Goal: Navigation & Orientation: Find specific page/section

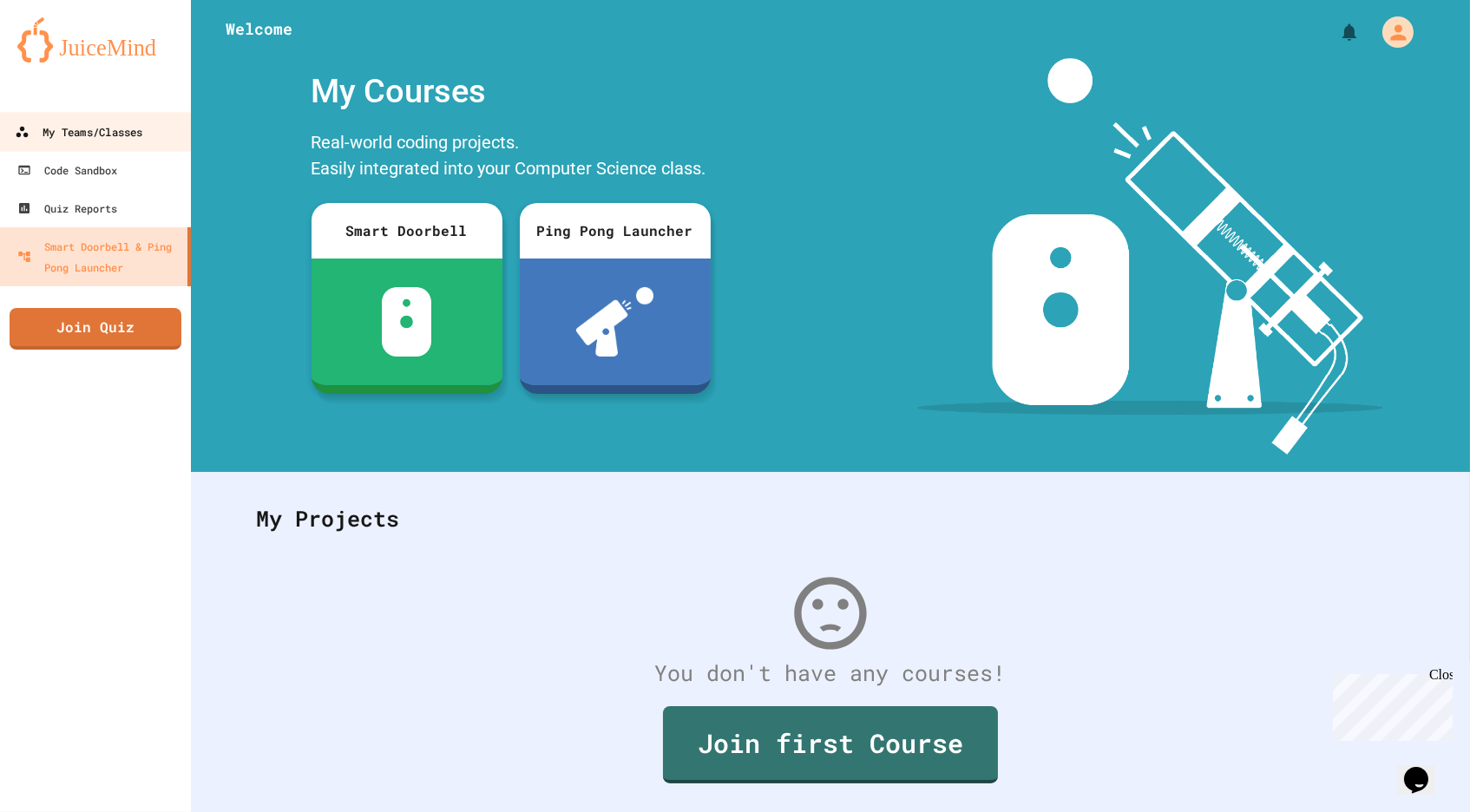
click at [111, 122] on div "My Teams/Classes" at bounding box center [78, 132] width 127 height 22
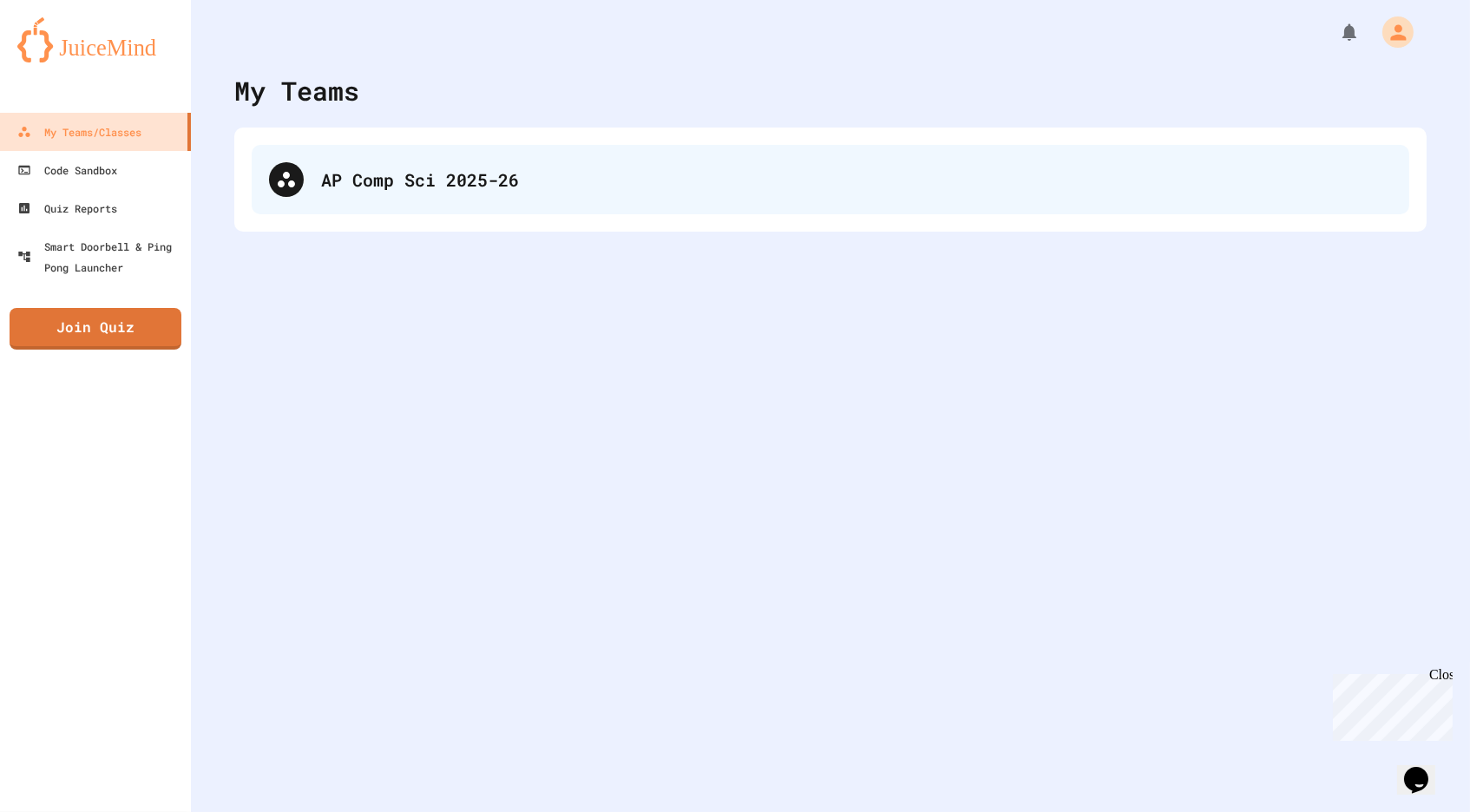
click at [457, 207] on div "AP Comp Sci 2025-26" at bounding box center [830, 179] width 1158 height 69
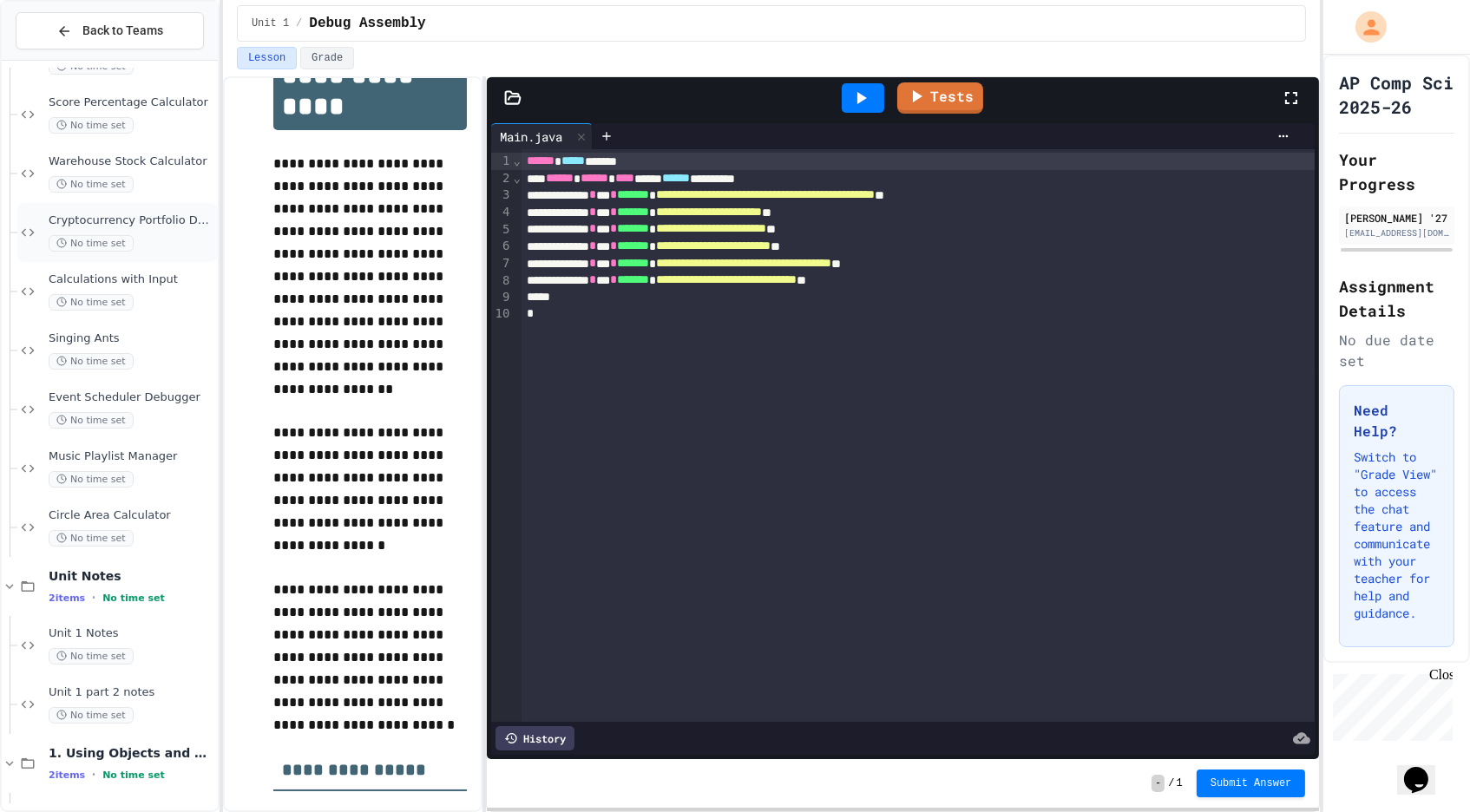
scroll to position [330, 0]
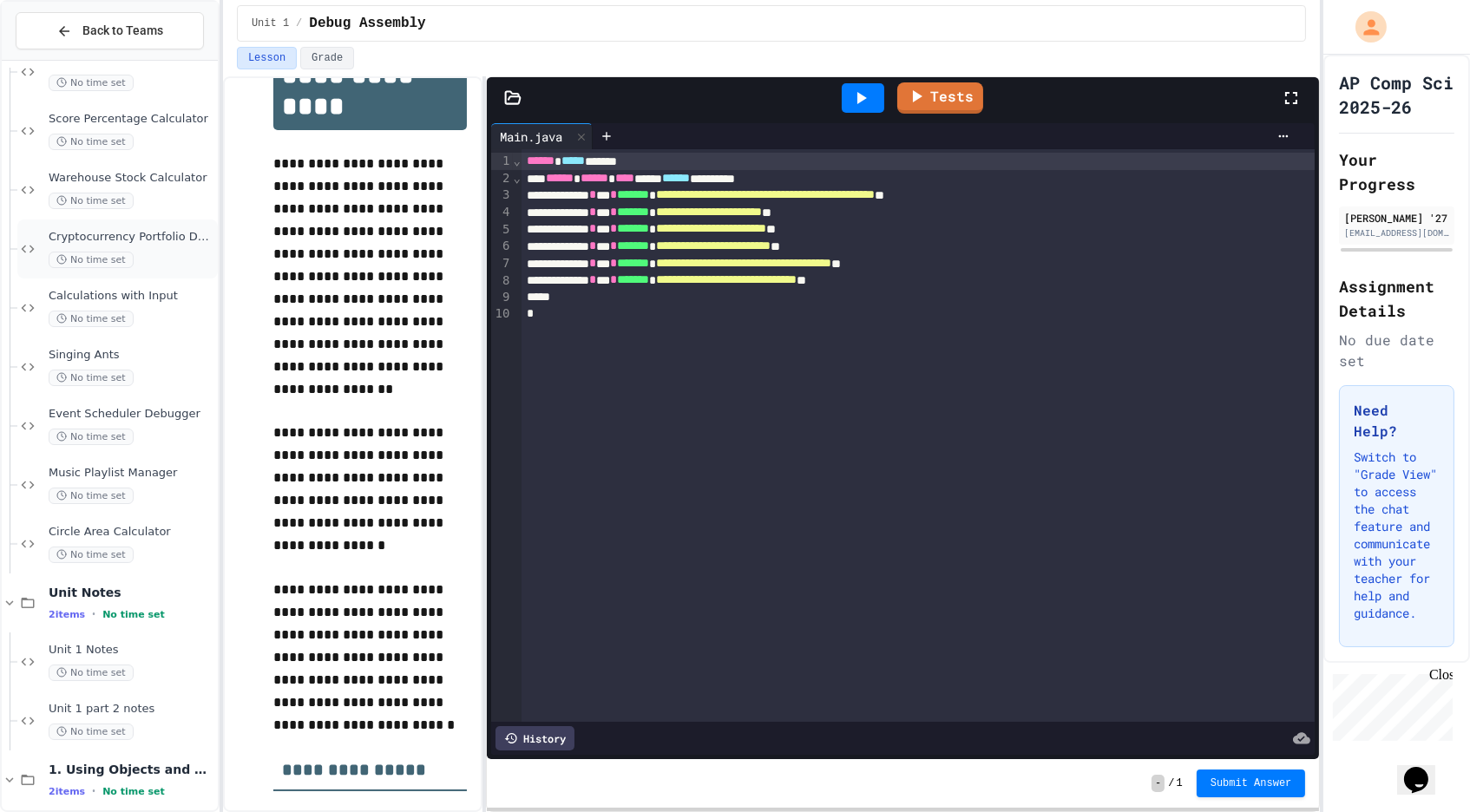
click at [169, 176] on span "Warehouse Stock Calculator" at bounding box center [131, 178] width 166 height 15
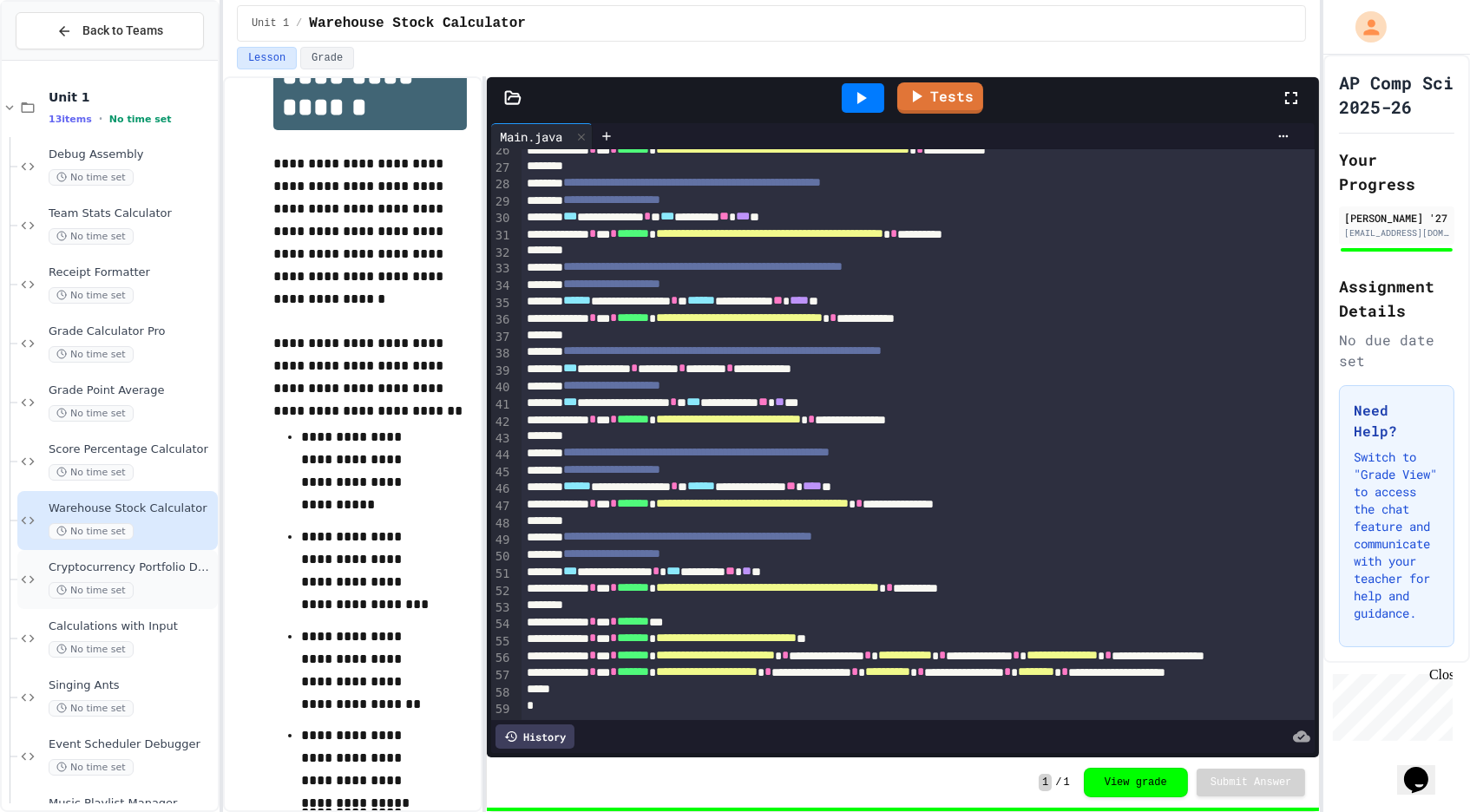
click at [128, 583] on span "No time set" at bounding box center [91, 590] width 85 height 17
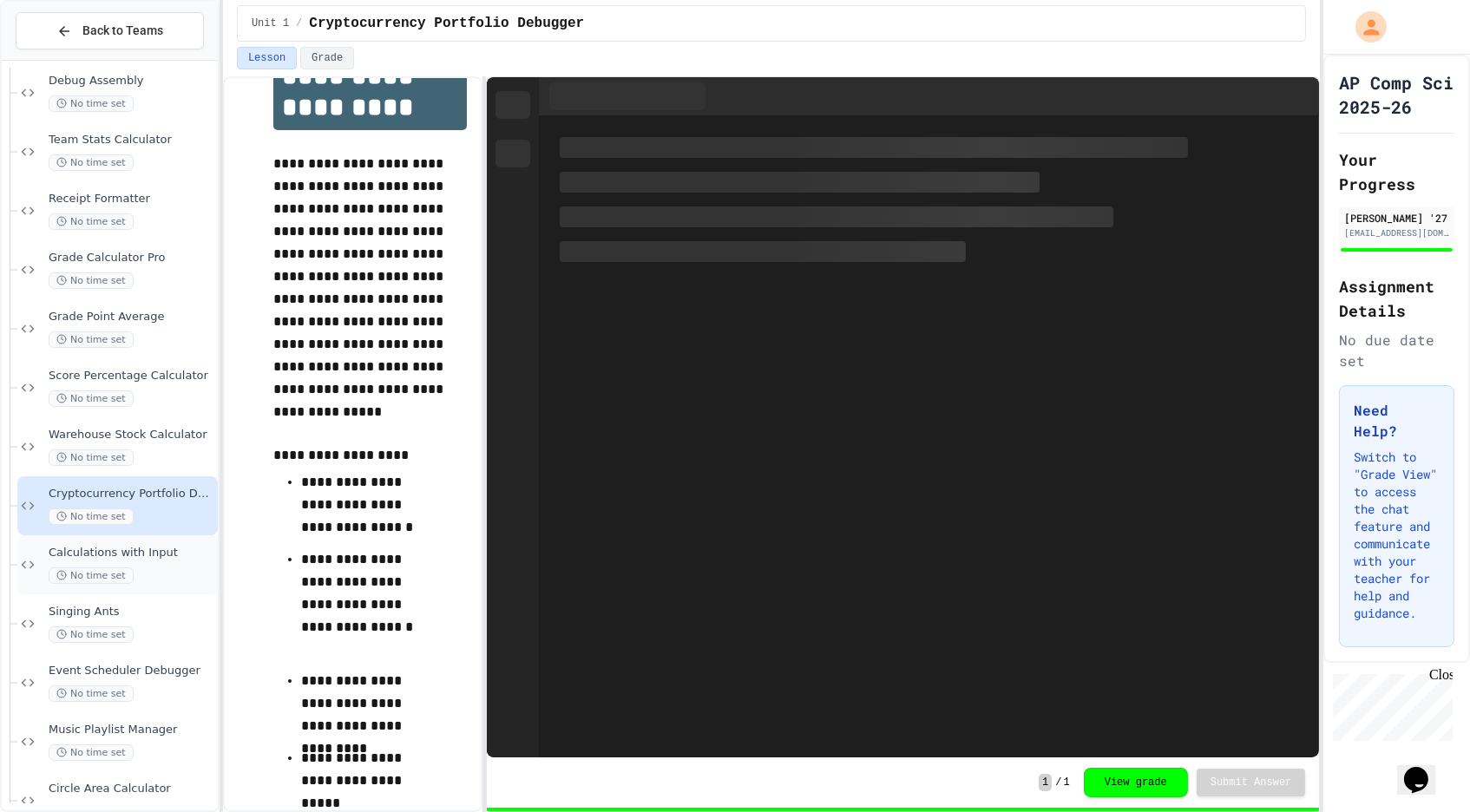
scroll to position [91, 0]
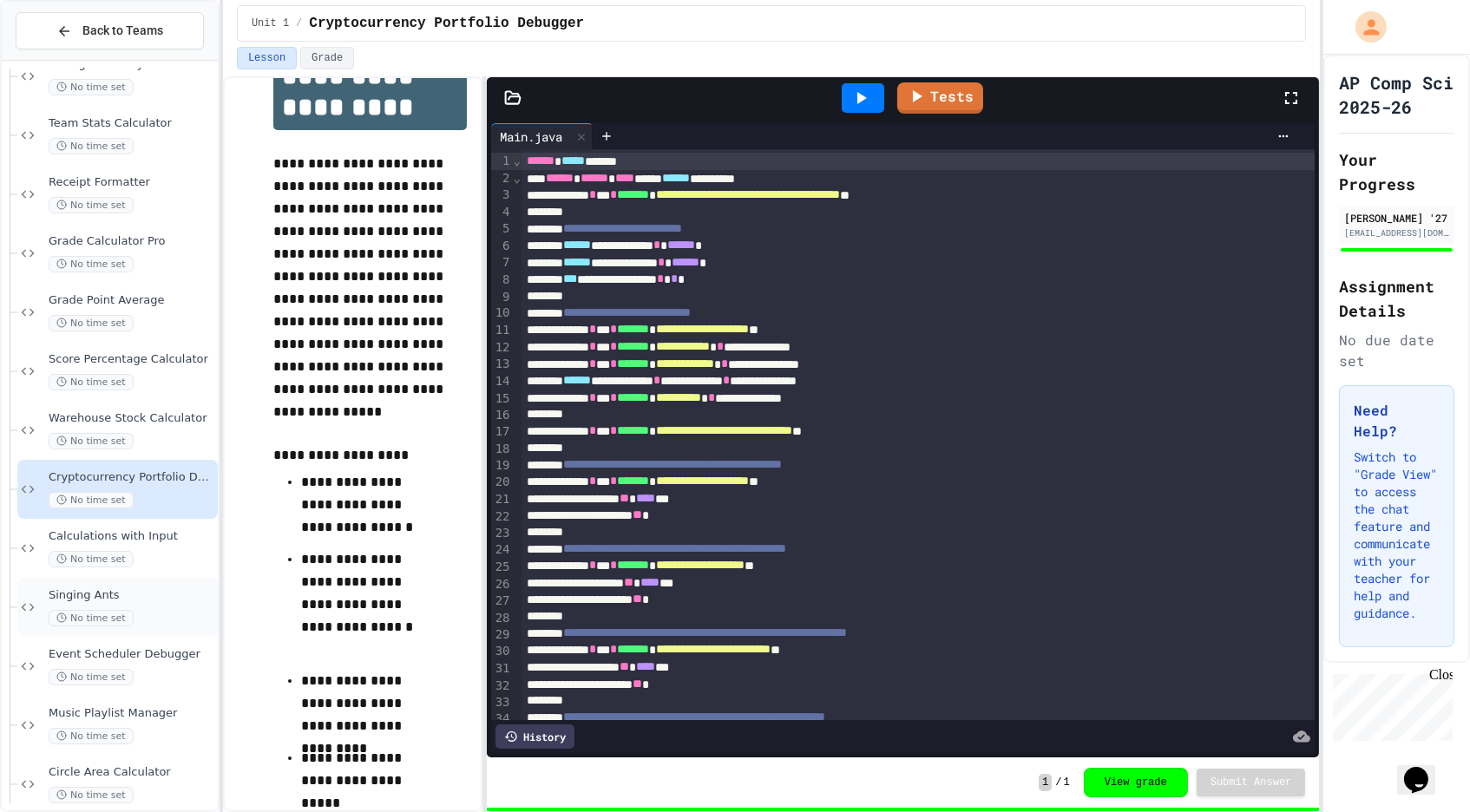
click at [171, 610] on div "No time set" at bounding box center [131, 618] width 166 height 17
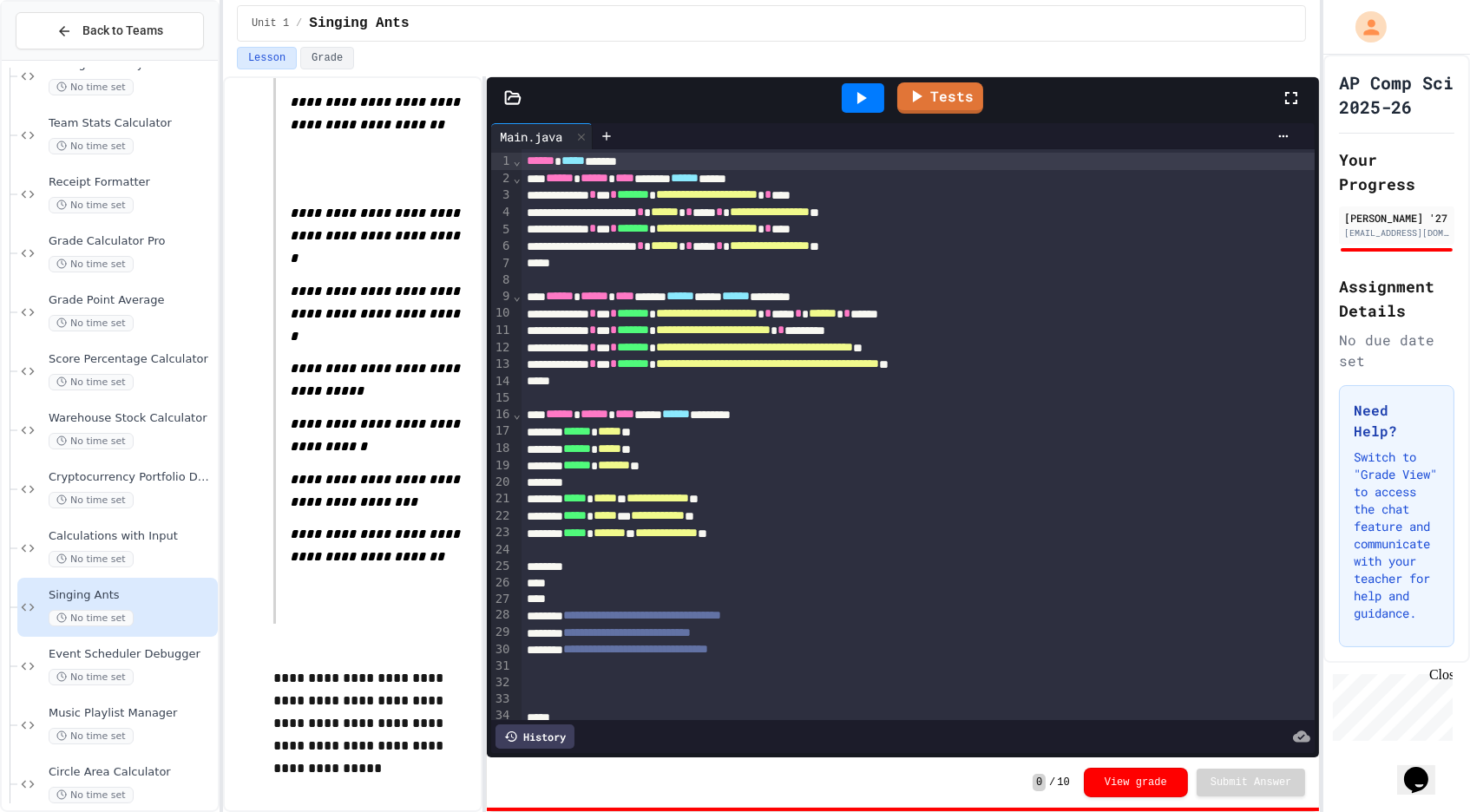
scroll to position [814, 0]
